Goal: Transaction & Acquisition: Purchase product/service

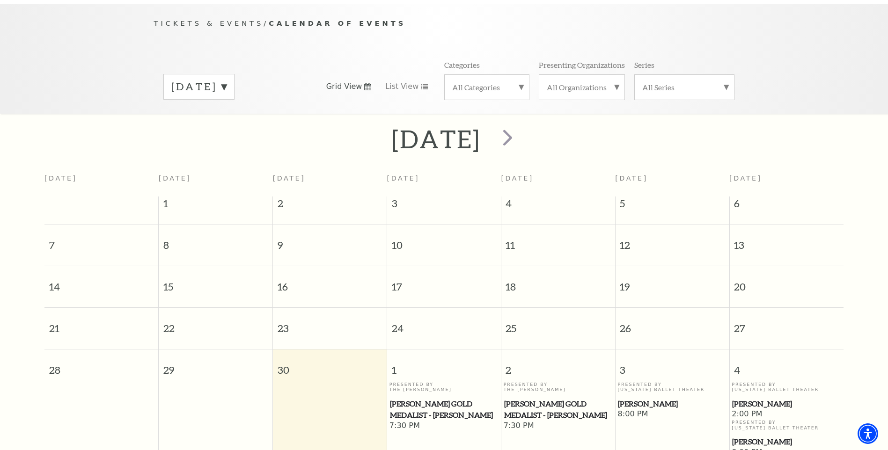
scroll to position [83, 0]
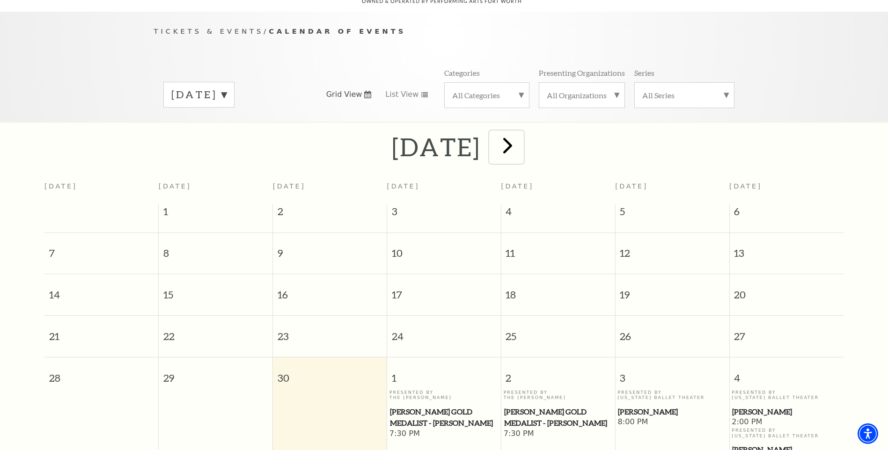
click at [521, 135] on span "next" at bounding box center [507, 145] width 27 height 27
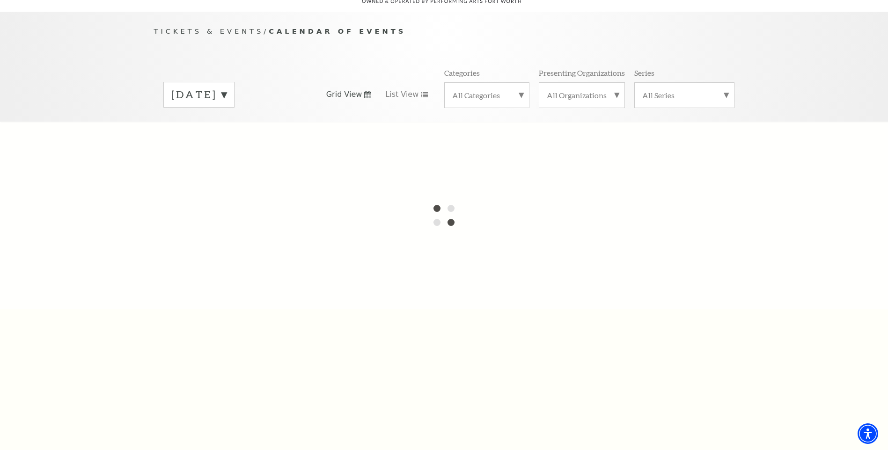
click at [226, 88] on label "September 2025" at bounding box center [198, 95] width 55 height 15
click at [226, 104] on label "October 2025" at bounding box center [198, 114] width 55 height 20
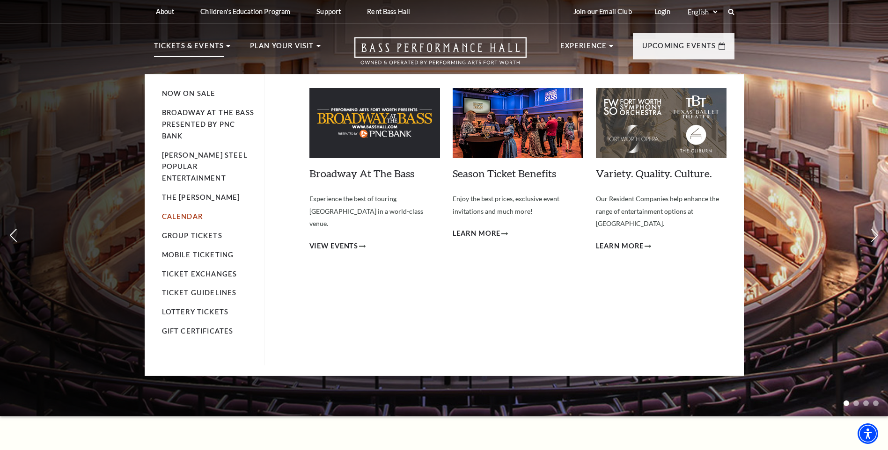
click at [183, 212] on link "Calendar" at bounding box center [182, 216] width 41 height 8
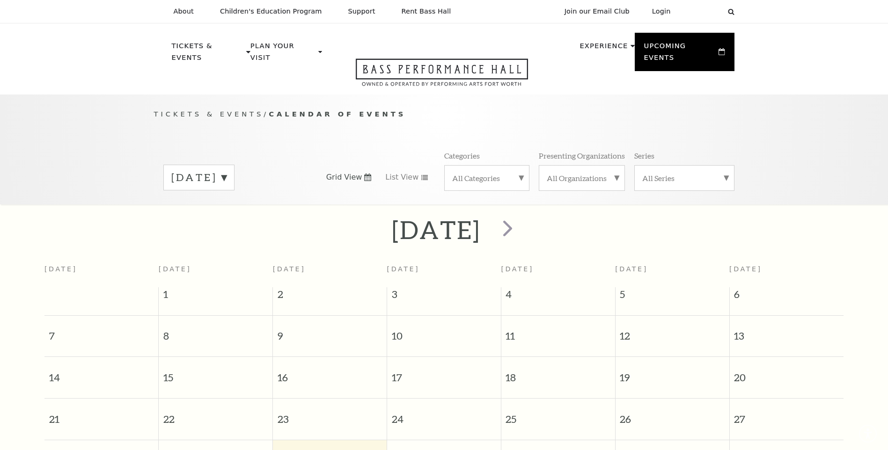
scroll to position [83, 0]
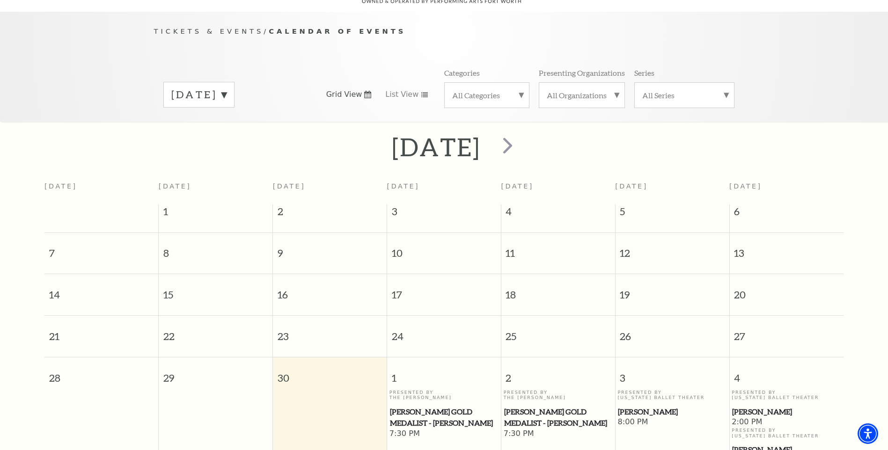
click at [226, 88] on label "September 2025" at bounding box center [198, 95] width 55 height 15
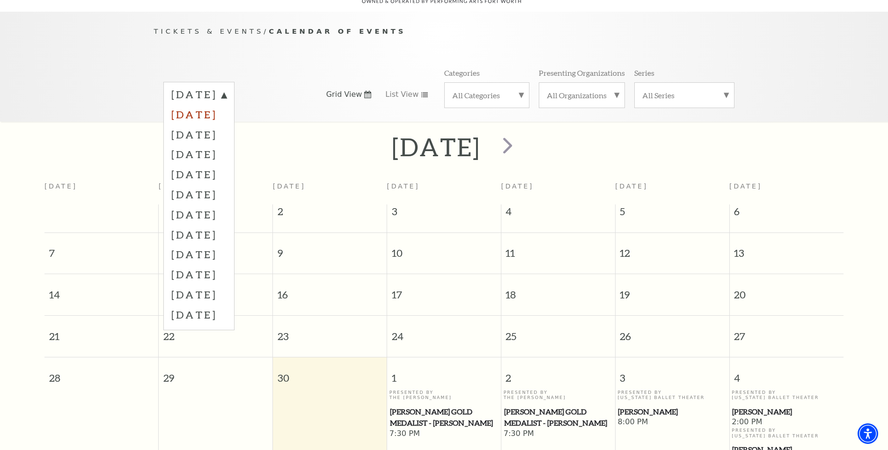
click at [226, 104] on label "October 2025" at bounding box center [198, 114] width 55 height 20
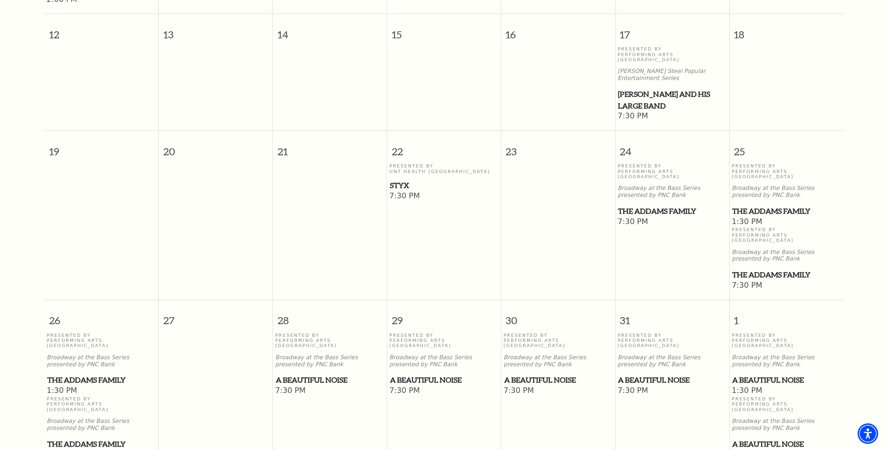
scroll to position [504, 0]
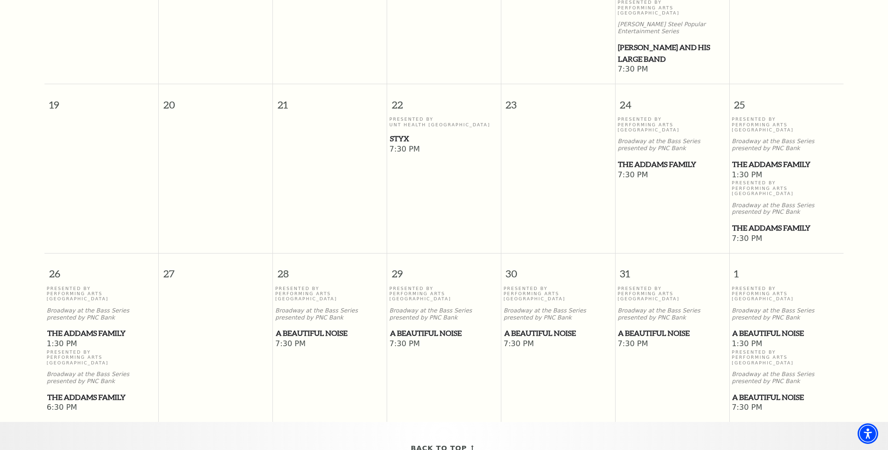
click at [81, 392] on span "The Addams Family" at bounding box center [101, 398] width 109 height 12
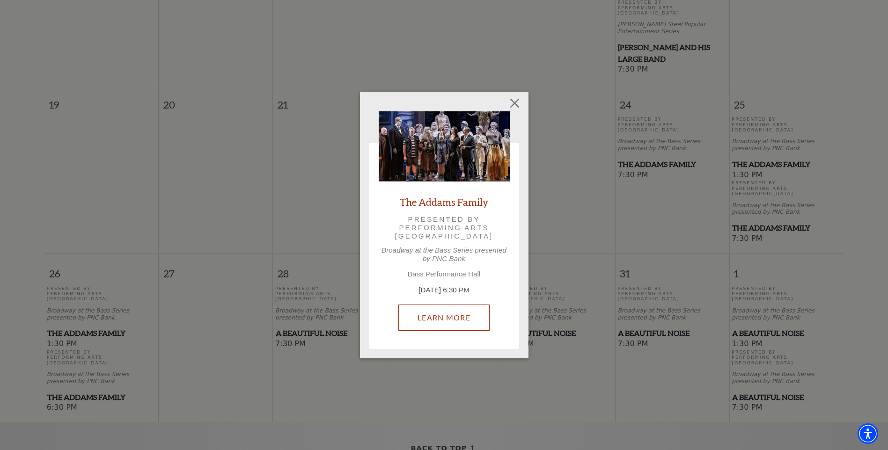
click at [464, 329] on link "Learn More" at bounding box center [443, 318] width 91 height 26
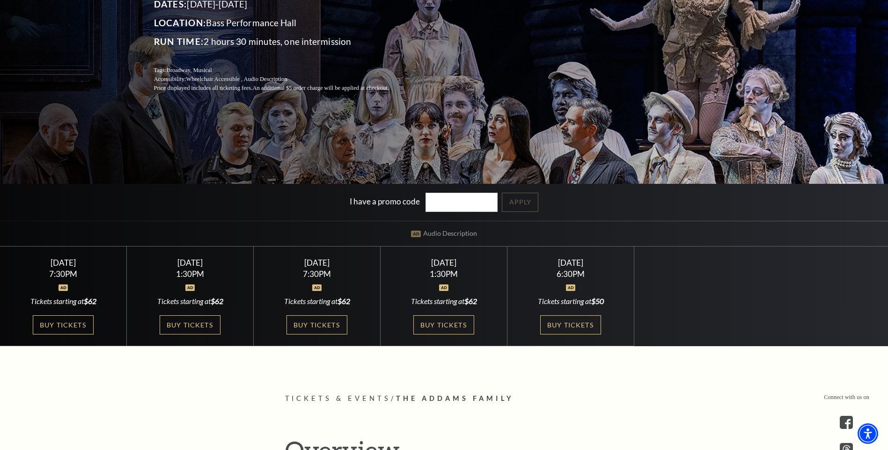
scroll to position [187, 0]
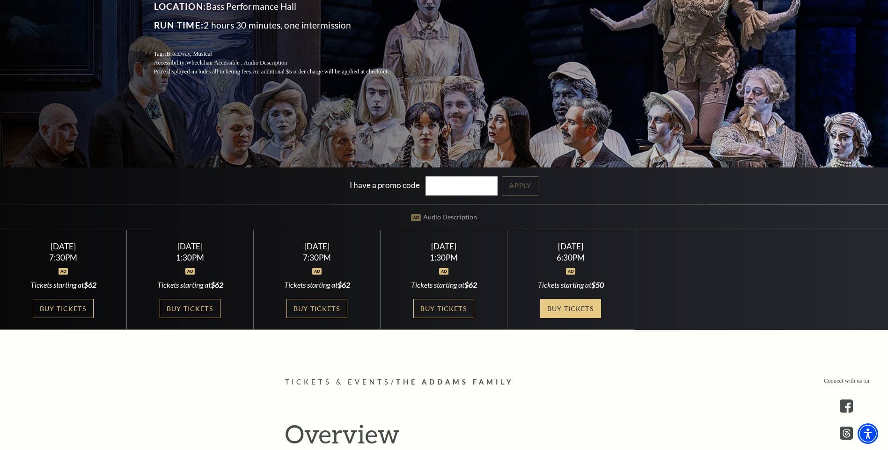
click at [571, 306] on link "Buy Tickets" at bounding box center [570, 308] width 61 height 19
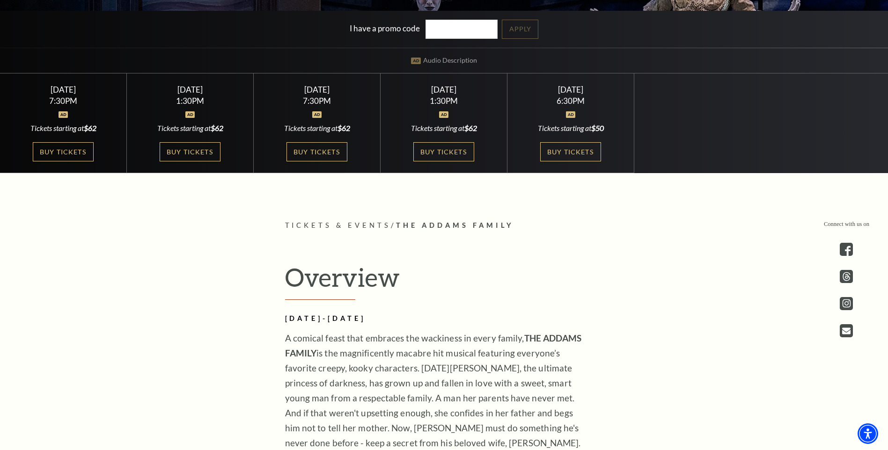
scroll to position [328, 0]
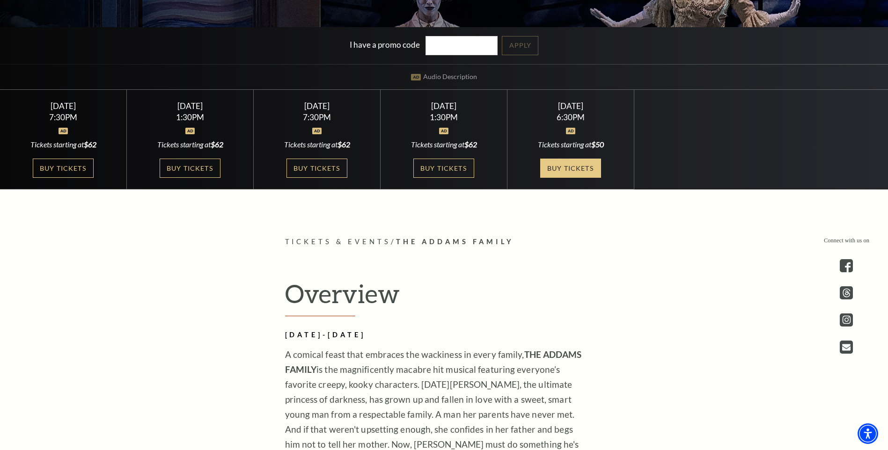
click at [580, 160] on link "Buy Tickets" at bounding box center [570, 168] width 61 height 19
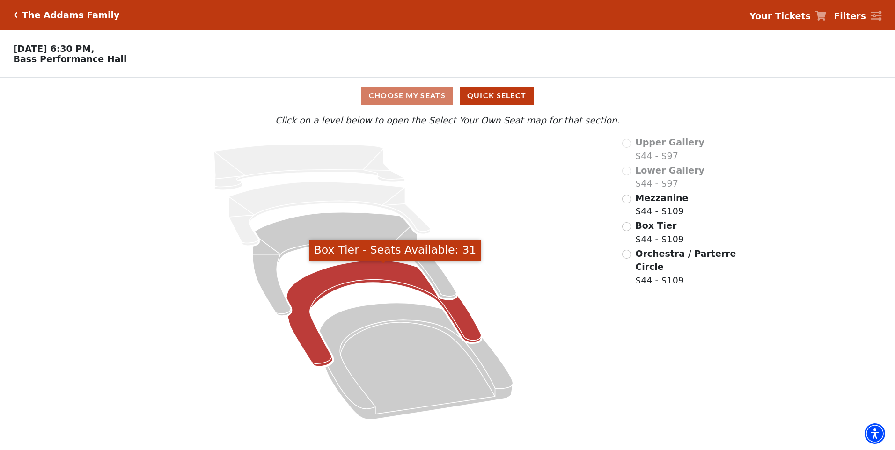
click at [344, 282] on icon "Box Tier - Seats Available: 31" at bounding box center [383, 314] width 195 height 106
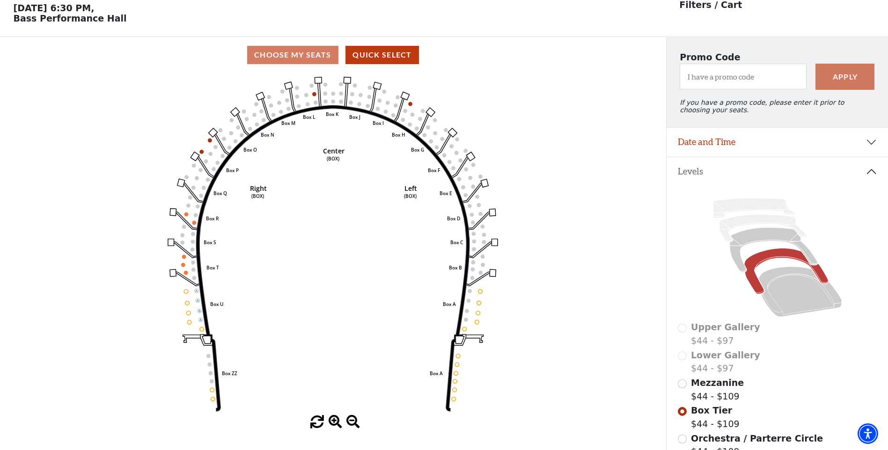
scroll to position [44, 0]
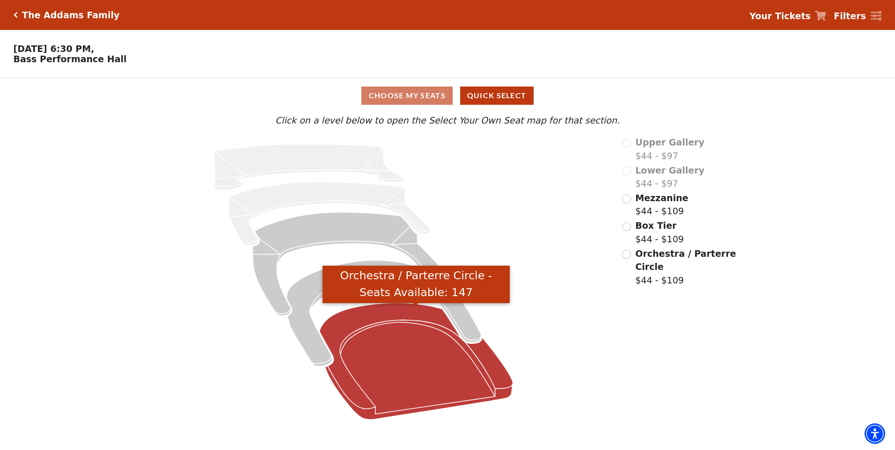
click at [402, 363] on icon "Orchestra / Parterre Circle - Seats Available: 147" at bounding box center [417, 361] width 194 height 117
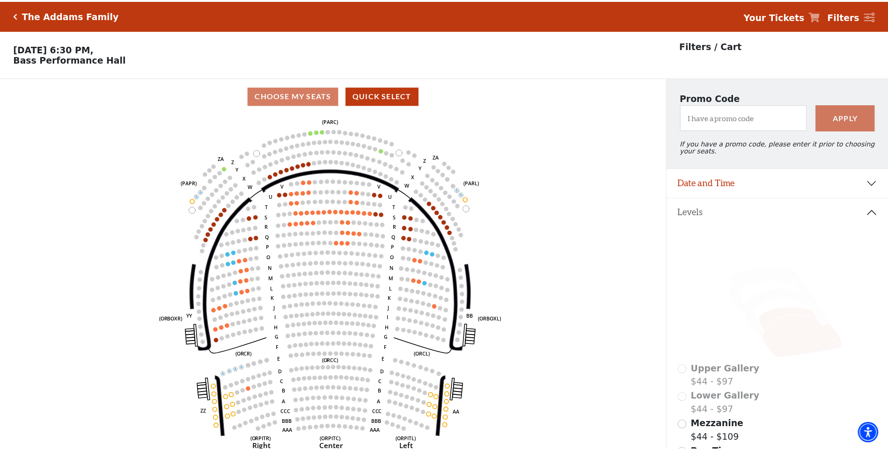
scroll to position [44, 0]
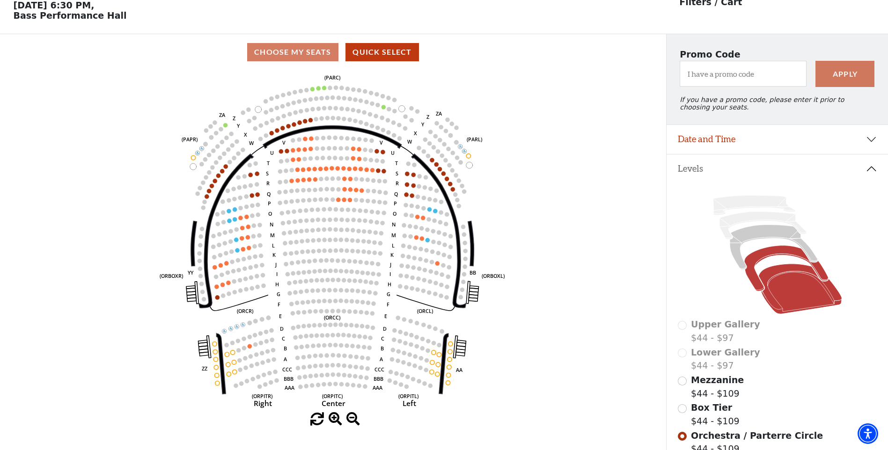
click at [785, 253] on icon at bounding box center [786, 269] width 84 height 46
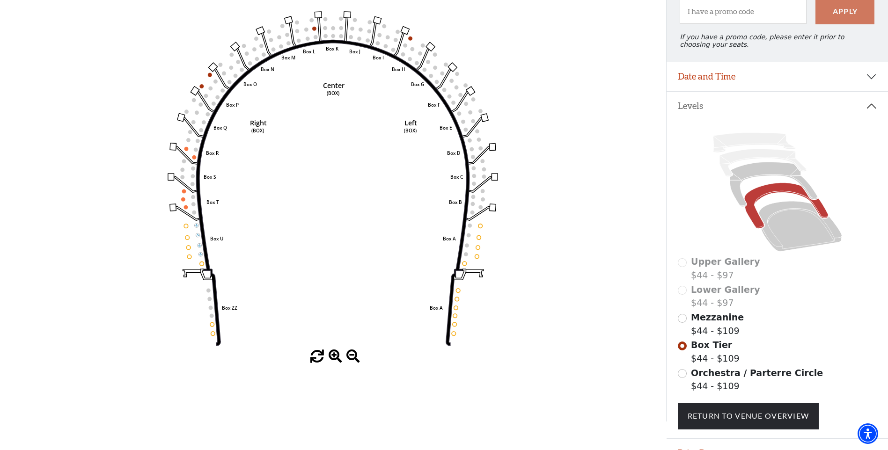
scroll to position [90, 0]
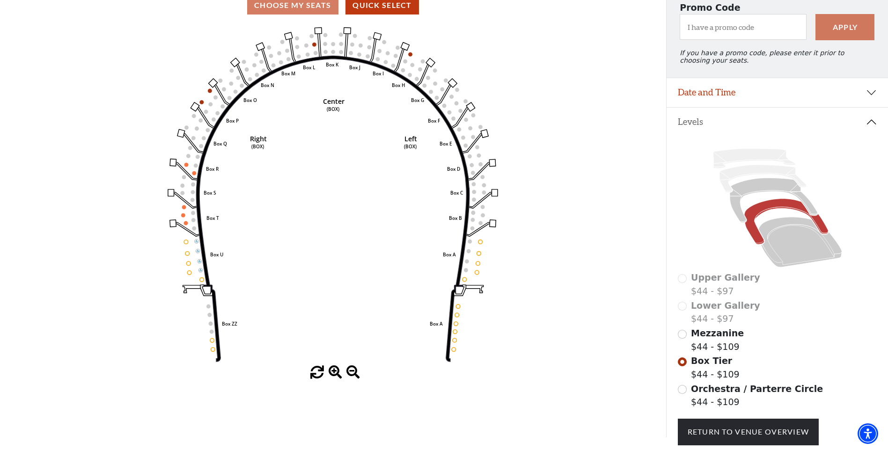
click at [712, 338] on span "Mezzanine" at bounding box center [717, 333] width 53 height 10
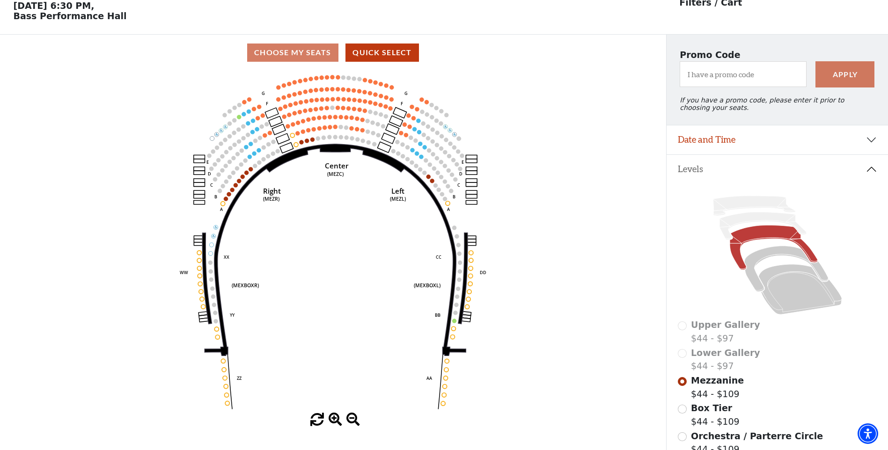
scroll to position [44, 0]
